Goal: Use online tool/utility: Use online tool/utility

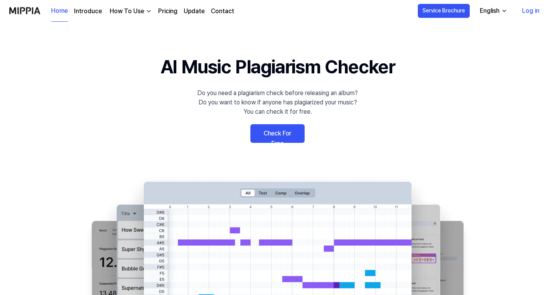
click at [283, 136] on link "Check For Free" at bounding box center [278, 133] width 54 height 19
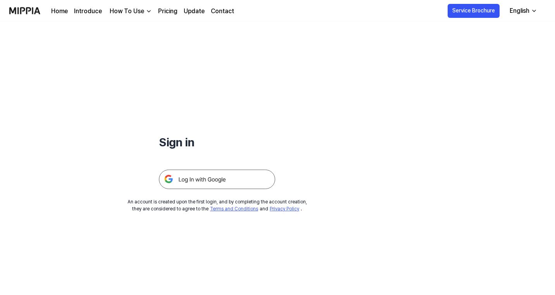
click at [208, 178] on img at bounding box center [217, 178] width 116 height 19
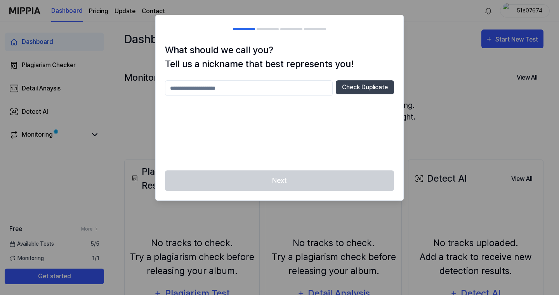
click at [228, 86] on input "text" at bounding box center [249, 88] width 168 height 16
type input "*****"
click at [363, 86] on button "Check Duplicate" at bounding box center [365, 87] width 58 height 14
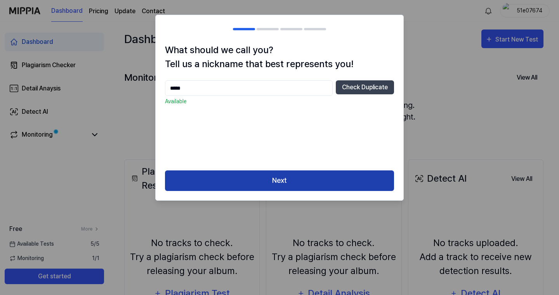
click at [306, 179] on button "Next" at bounding box center [279, 180] width 229 height 21
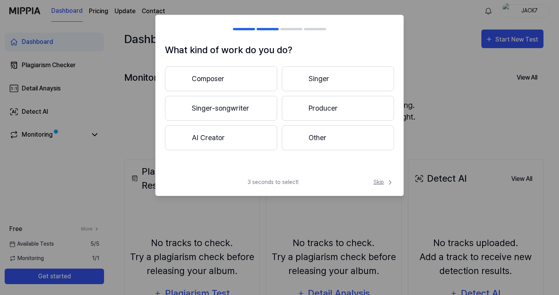
click at [375, 181] on span "Skip" at bounding box center [383, 182] width 21 height 8
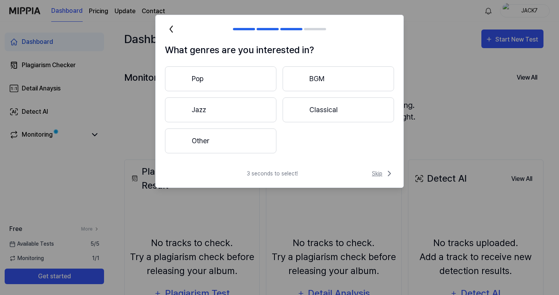
click at [382, 175] on span "Skip" at bounding box center [383, 173] width 22 height 9
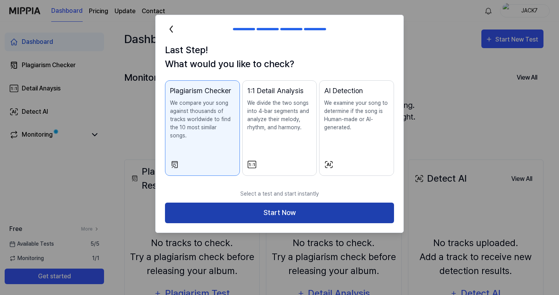
click at [342, 207] on button "Start Now" at bounding box center [279, 212] width 229 height 21
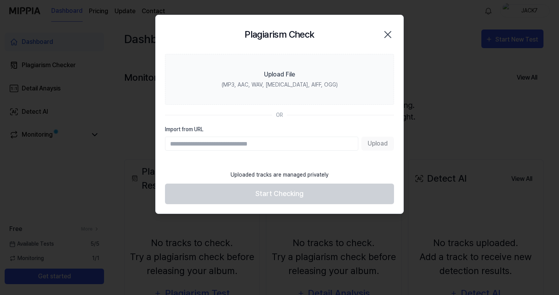
click at [173, 142] on input "Import from URL" at bounding box center [261, 144] width 193 height 14
paste input "**********"
type input "**********"
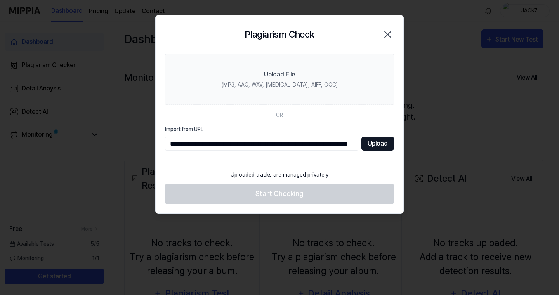
click at [384, 145] on button "Upload" at bounding box center [377, 144] width 33 height 14
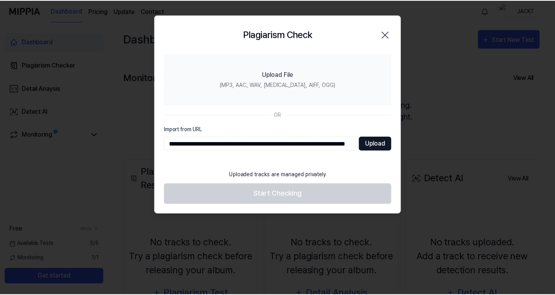
scroll to position [0, 0]
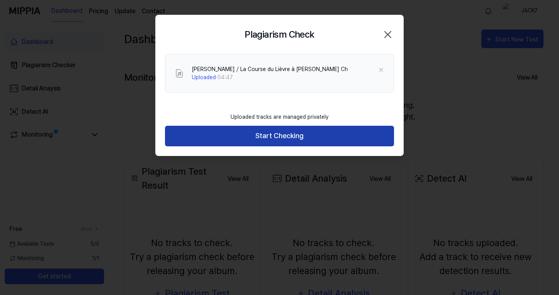
click at [281, 137] on button "Start Checking" at bounding box center [279, 136] width 229 height 21
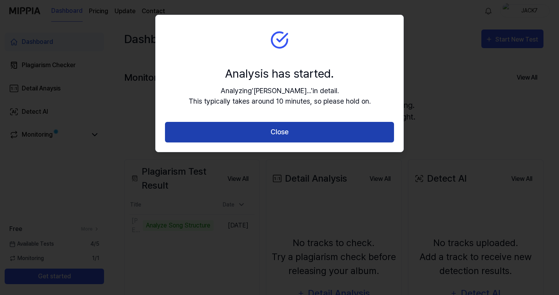
click at [308, 130] on button "Close" at bounding box center [279, 132] width 229 height 21
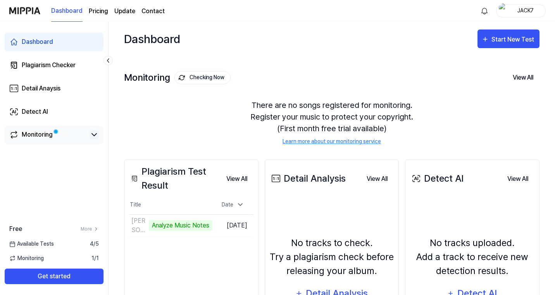
click at [95, 134] on icon at bounding box center [94, 134] width 9 height 9
click at [95, 134] on icon at bounding box center [94, 134] width 5 height 2
click at [95, 134] on icon at bounding box center [94, 134] width 9 height 9
click at [95, 134] on icon at bounding box center [94, 134] width 5 height 2
click at [521, 77] on button "View All" at bounding box center [523, 77] width 33 height 16
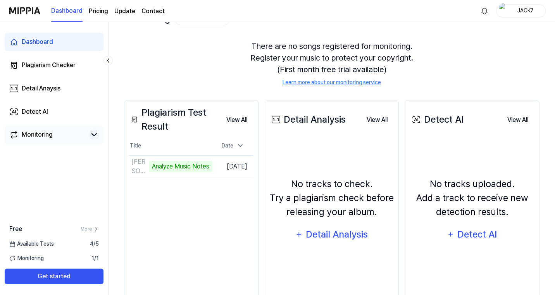
scroll to position [89, 0]
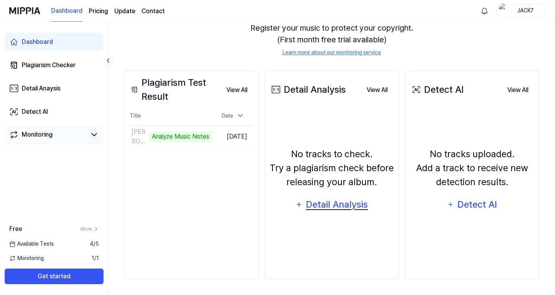
click at [332, 201] on div "Detail Analysis" at bounding box center [337, 204] width 63 height 15
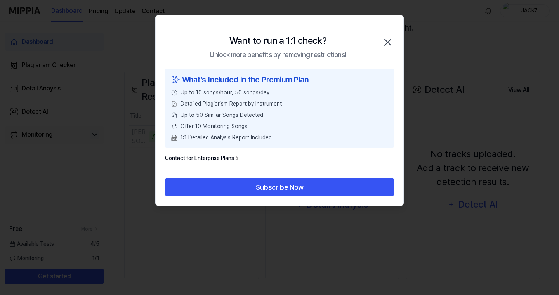
click at [386, 42] on icon "button" at bounding box center [387, 42] width 6 height 6
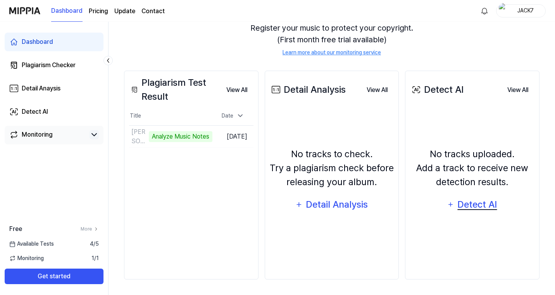
click at [471, 209] on div "Detect AI" at bounding box center [478, 204] width 42 height 15
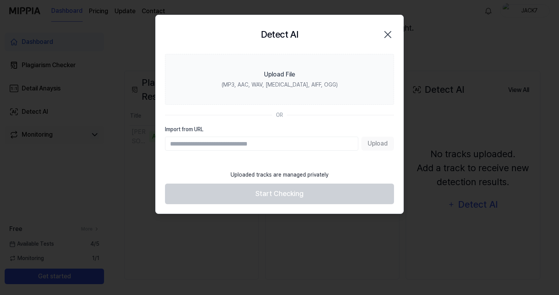
click at [387, 33] on icon "button" at bounding box center [387, 34] width 12 height 12
